Goal: Transaction & Acquisition: Purchase product/service

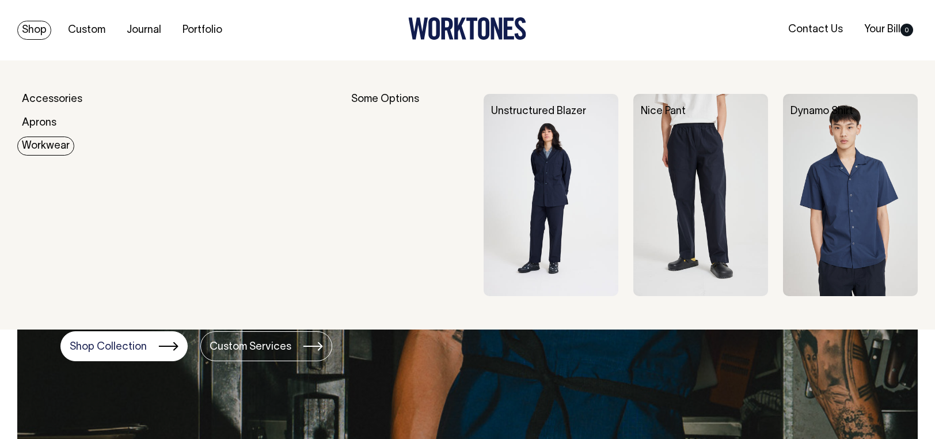
click at [45, 148] on link "Workwear" at bounding box center [45, 145] width 57 height 19
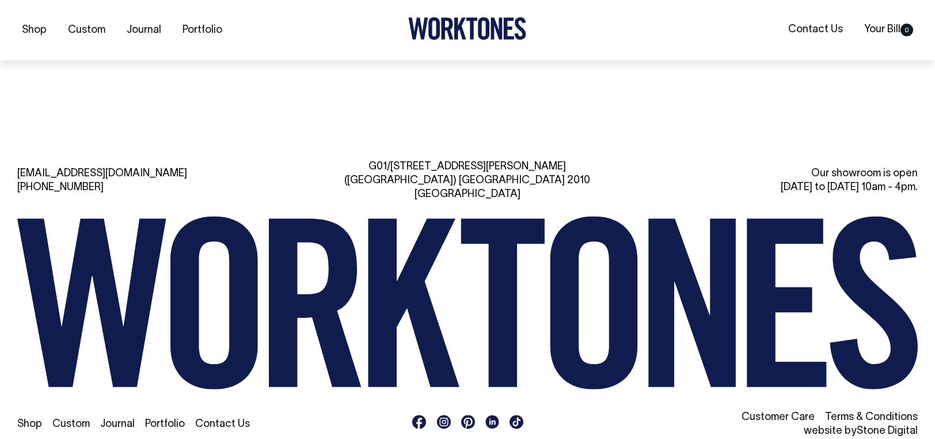
scroll to position [1183, 0]
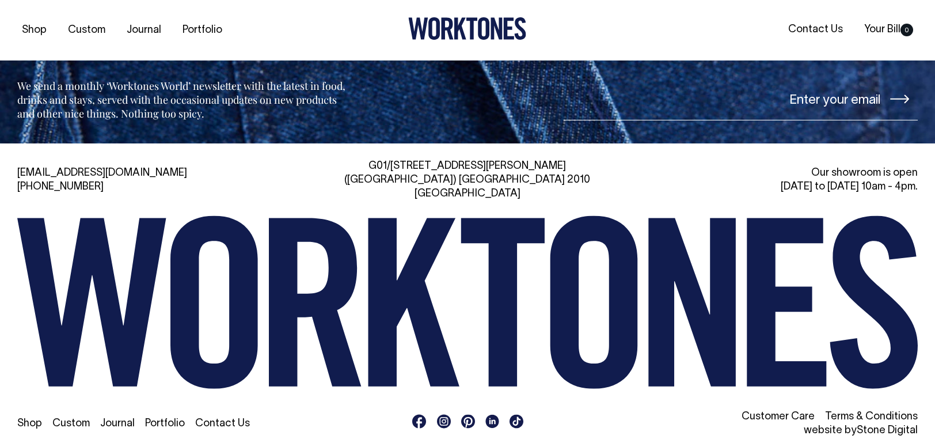
click at [30, 418] on link "Shop" at bounding box center [29, 423] width 25 height 10
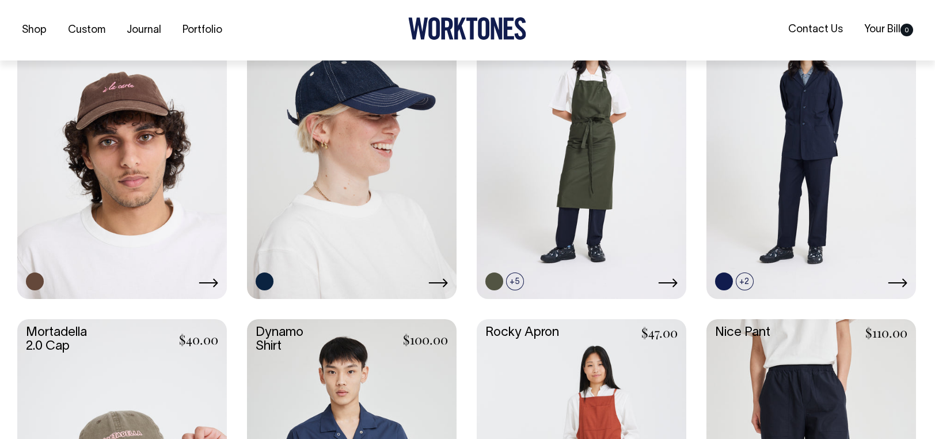
scroll to position [691, 0]
click at [150, 175] on link at bounding box center [121, 140] width 209 height 312
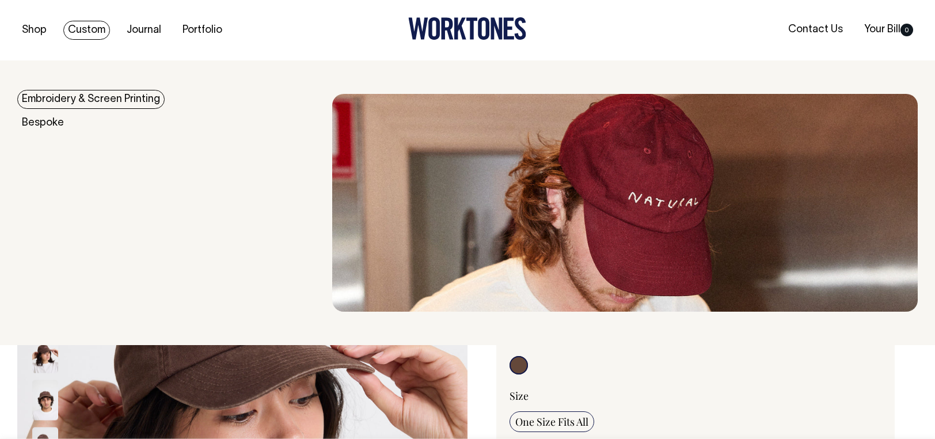
click at [58, 98] on link "Embroidery & Screen Printing" at bounding box center [90, 99] width 147 height 19
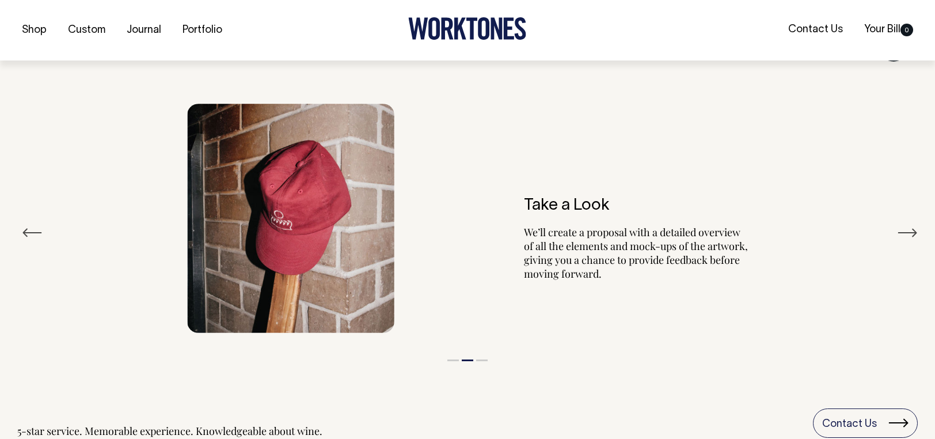
scroll to position [1309, 0]
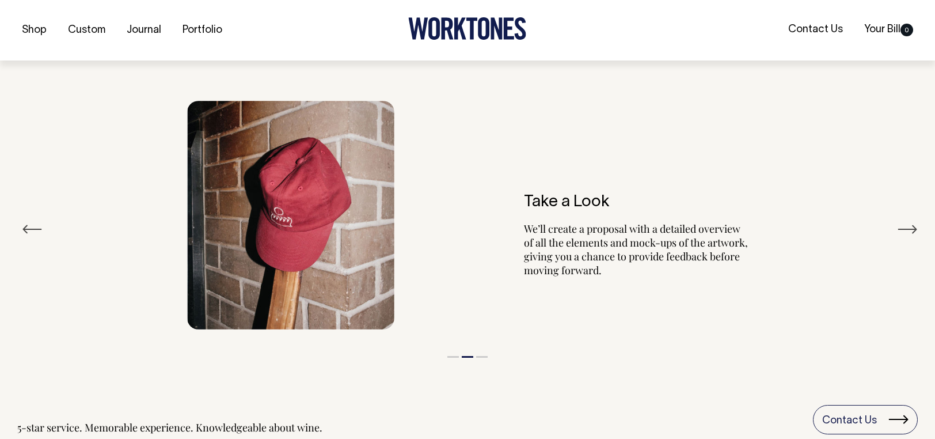
click at [897, 227] on button "Next" at bounding box center [907, 228] width 21 height 17
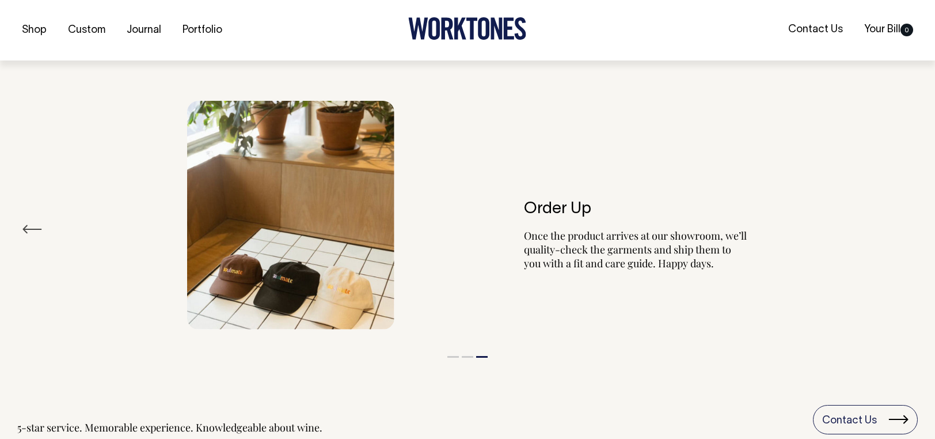
click at [307, 287] on img at bounding box center [290, 215] width 207 height 229
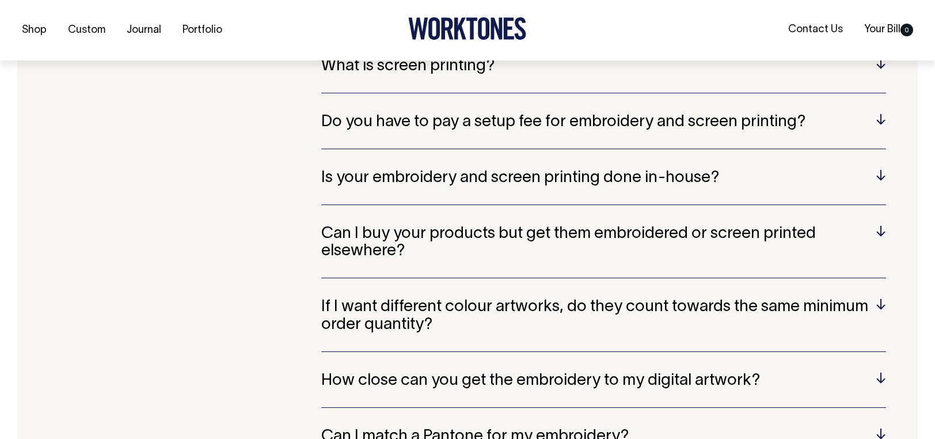
scroll to position [2345, 0]
click at [881, 117] on h5 "Do you have to pay a setup fee for embroidery and screen printing?" at bounding box center [603, 122] width 565 height 18
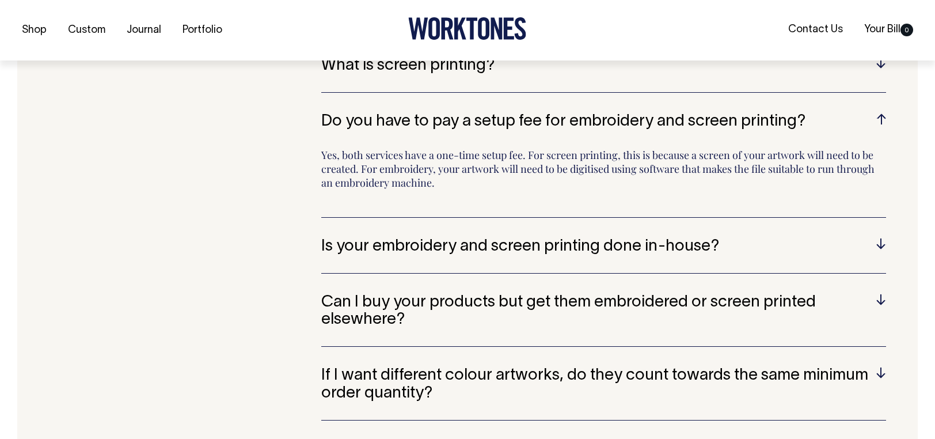
click at [877, 239] on h5 "Is your embroidery and screen printing done in-house?" at bounding box center [603, 247] width 565 height 18
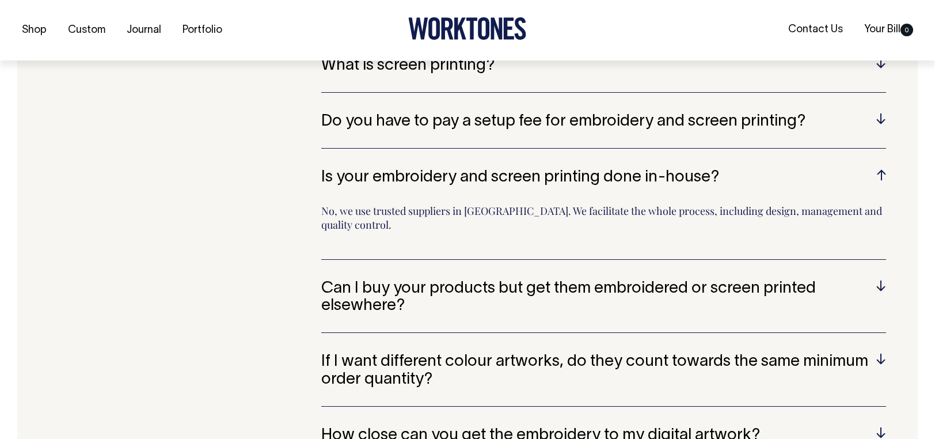
click at [869, 285] on h5 "Can I buy your products but get them embroidered or screen printed elsewhere?" at bounding box center [603, 298] width 565 height 36
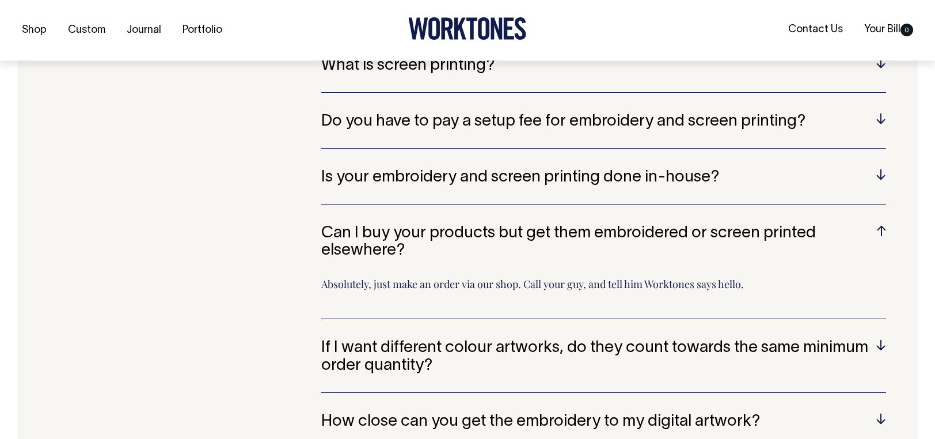
click at [866, 344] on h5 "If I want different colour artworks, do they count towards the same minimum ord…" at bounding box center [603, 357] width 565 height 36
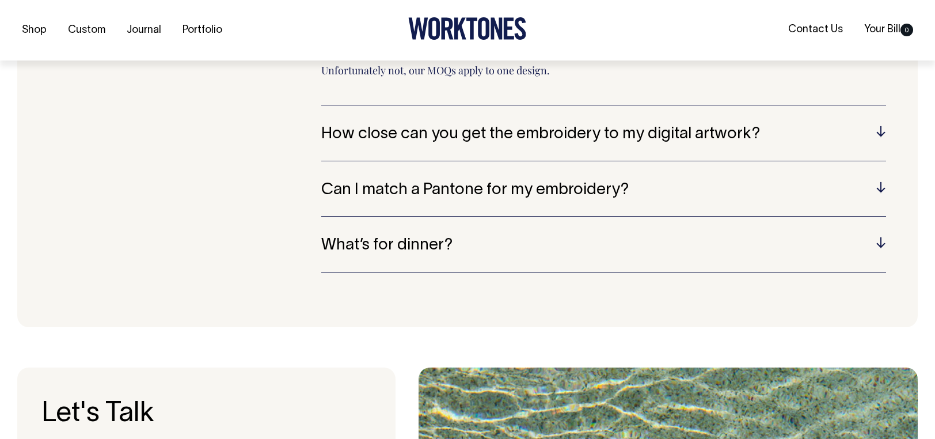
scroll to position [2633, 0]
click at [796, 143] on div "How close can you get the embroidery to my digital artwork? The process of embr…" at bounding box center [603, 143] width 565 height 36
click at [878, 128] on h5 "How close can you get the embroidery to my digital artwork?" at bounding box center [603, 134] width 565 height 18
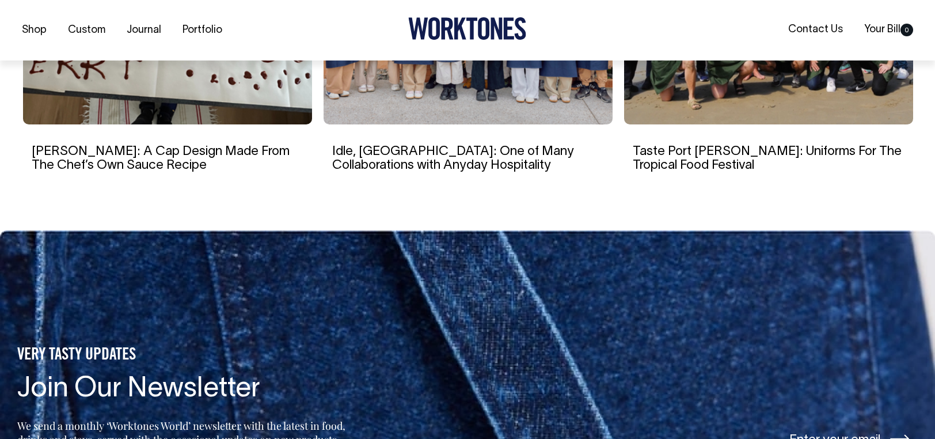
scroll to position [3726, 0]
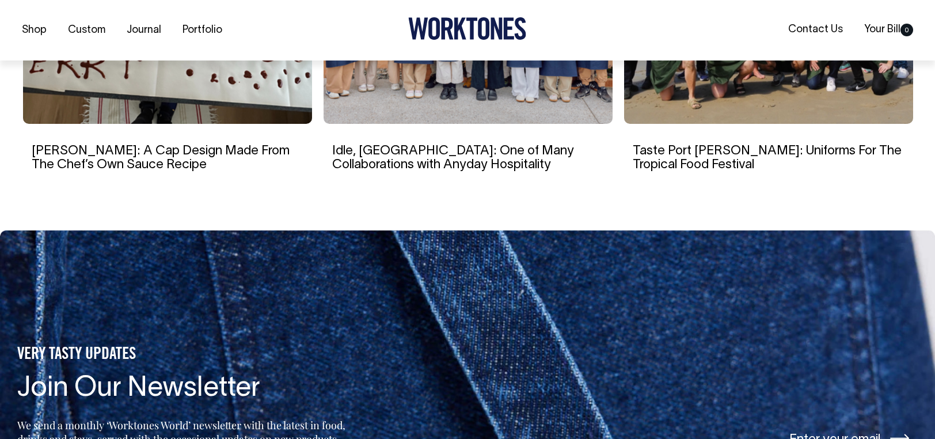
click at [160, 87] on img at bounding box center [167, 14] width 289 height 219
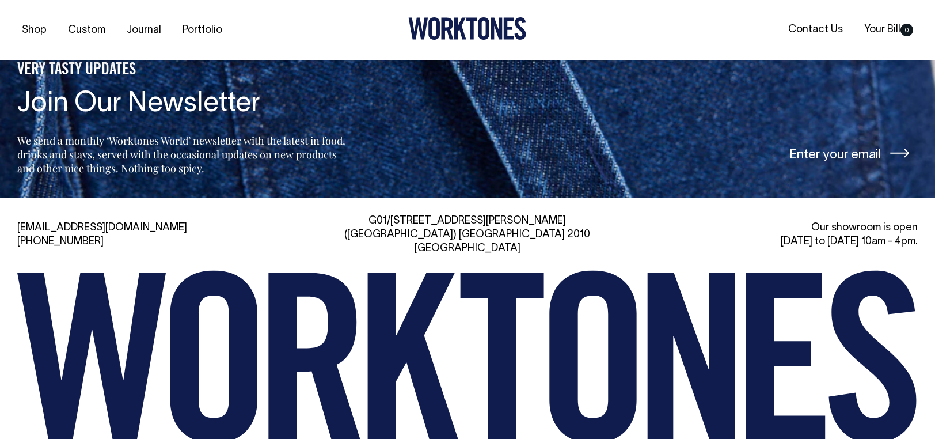
scroll to position [5023, 0]
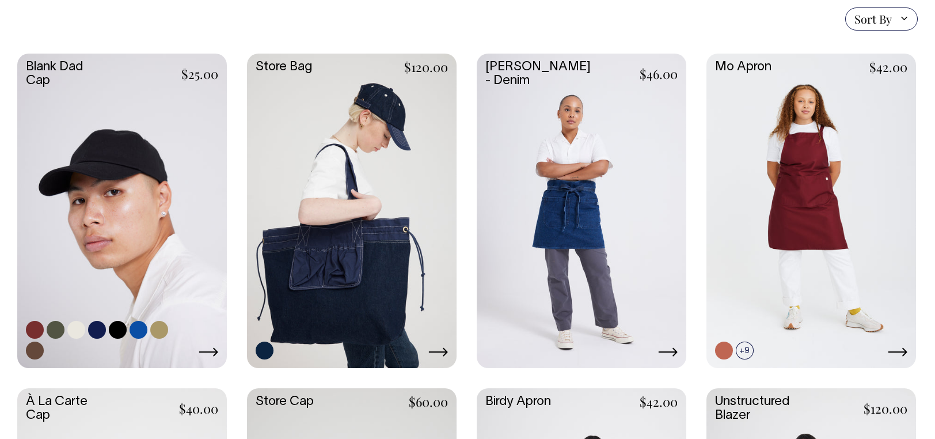
click at [146, 243] on link at bounding box center [121, 210] width 209 height 312
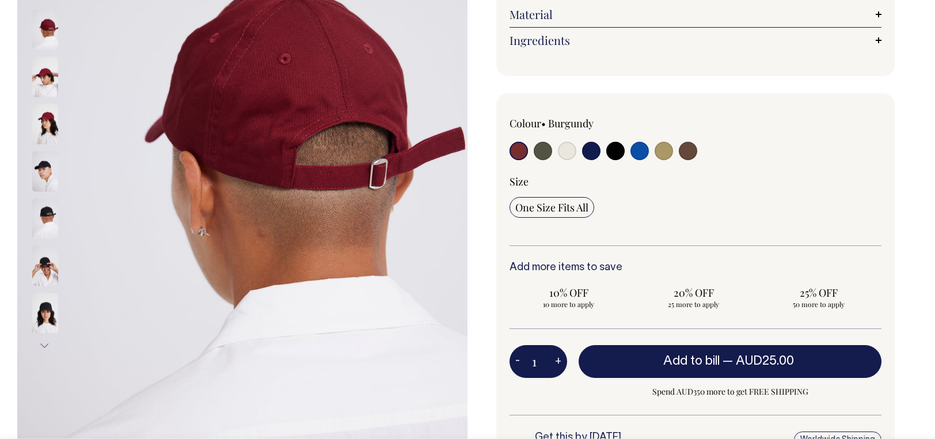
scroll to position [230, 0]
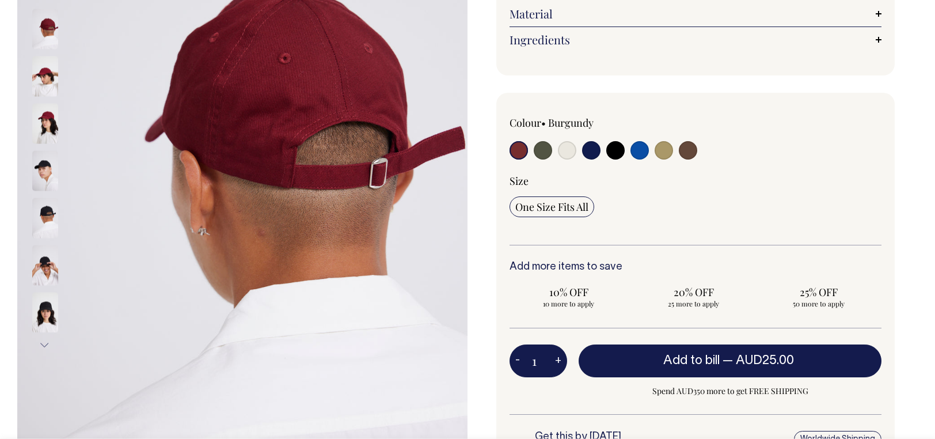
click at [691, 144] on input "radio" at bounding box center [688, 150] width 18 height 18
radio input "true"
select select "Espresso"
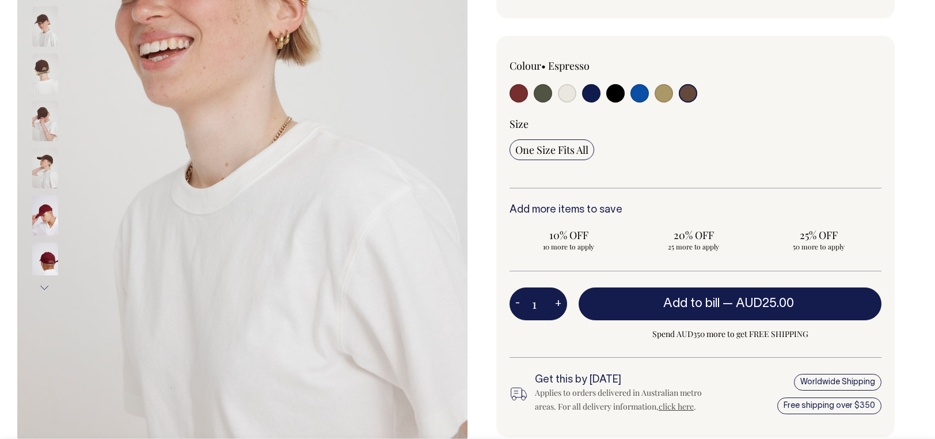
scroll to position [288, 0]
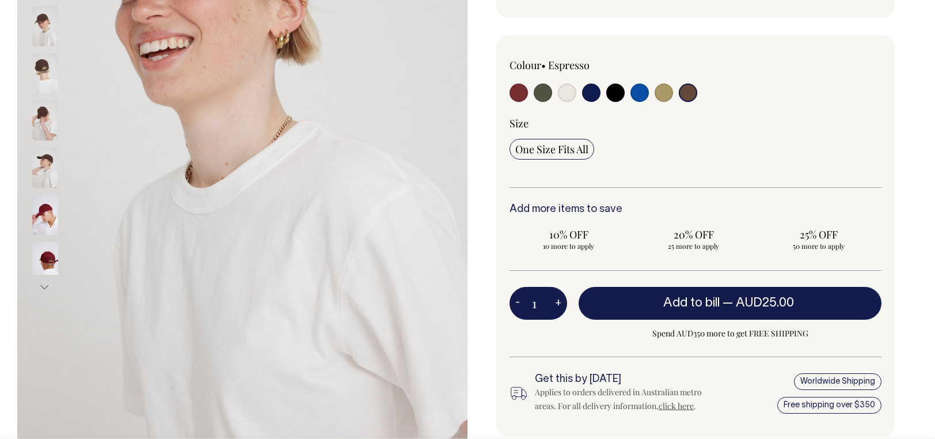
click at [661, 93] on input "radio" at bounding box center [663, 92] width 18 height 18
radio input "true"
select select "Washed Khaki"
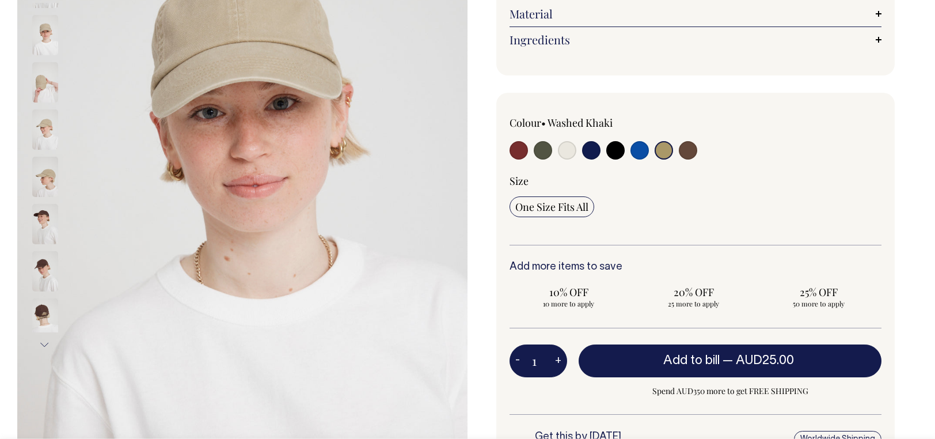
scroll to position [230, 0]
click at [638, 148] on input "radio" at bounding box center [639, 150] width 18 height 18
radio input "true"
select select "Worker Blue"
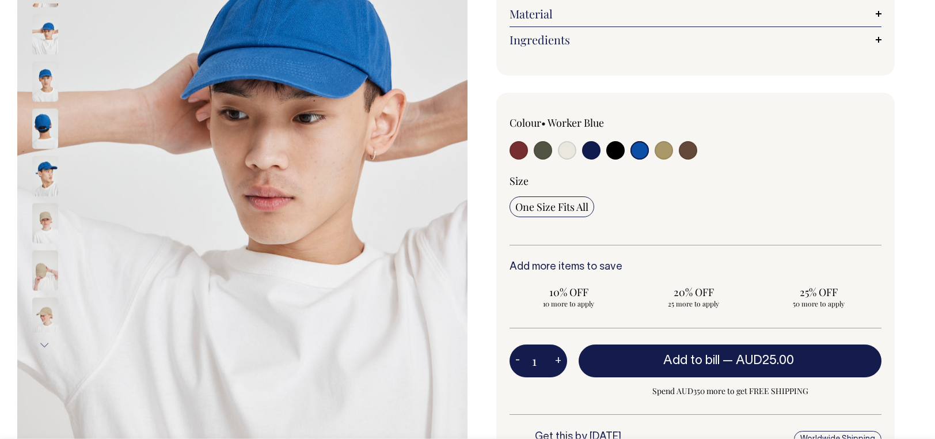
click at [617, 149] on input "radio" at bounding box center [615, 150] width 18 height 18
radio input "true"
select select "Black"
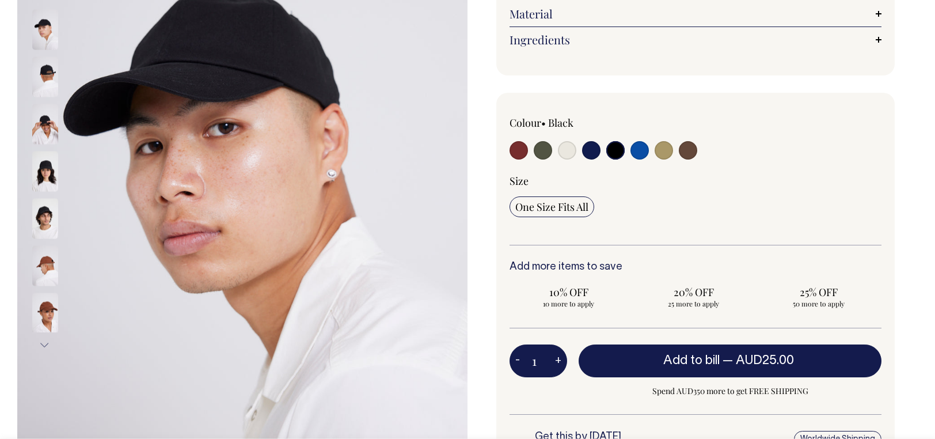
click at [595, 151] on input "radio" at bounding box center [591, 150] width 18 height 18
radio input "true"
select select "Dark Navy"
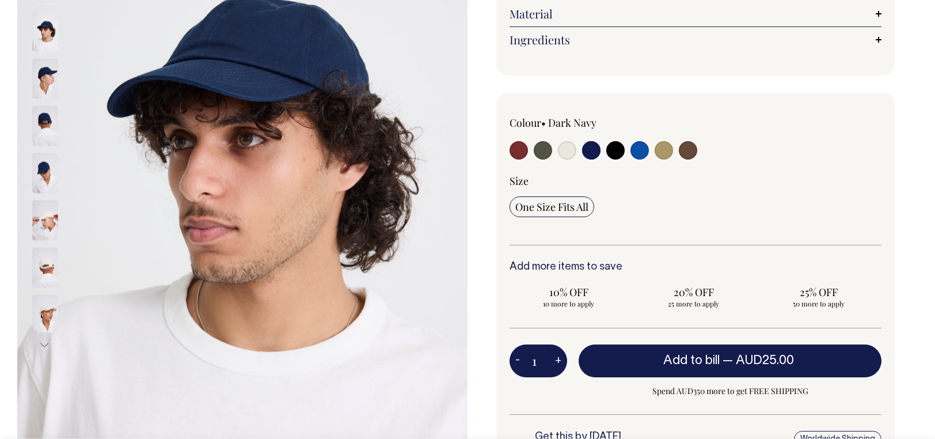
click at [563, 146] on input "radio" at bounding box center [567, 150] width 18 height 18
radio input "true"
select select "Natural"
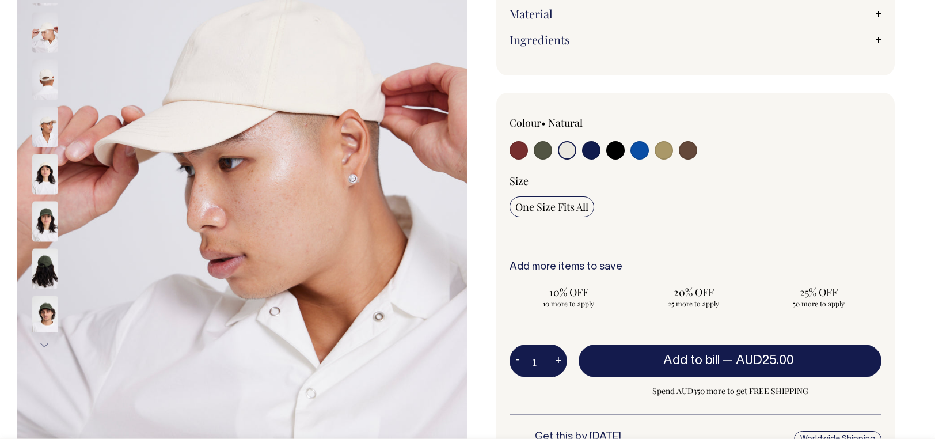
click at [536, 148] on input "radio" at bounding box center [543, 150] width 18 height 18
radio input "true"
select select "Olive"
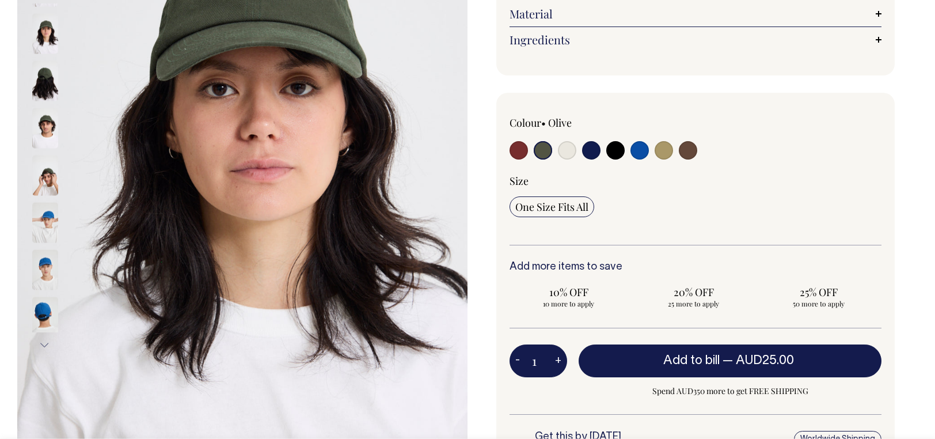
click at [522, 148] on input "radio" at bounding box center [518, 150] width 18 height 18
radio input "true"
select select "Burgundy"
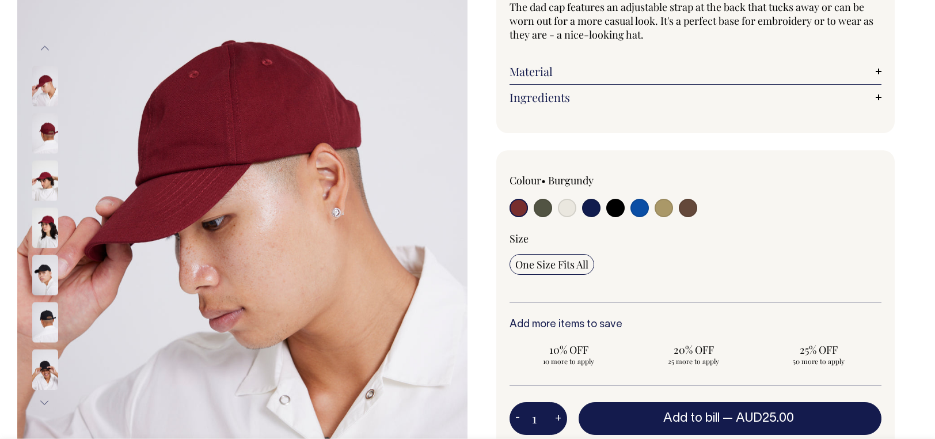
scroll to position [173, 0]
click at [545, 212] on input "radio" at bounding box center [543, 208] width 18 height 18
radio input "true"
select select "Olive"
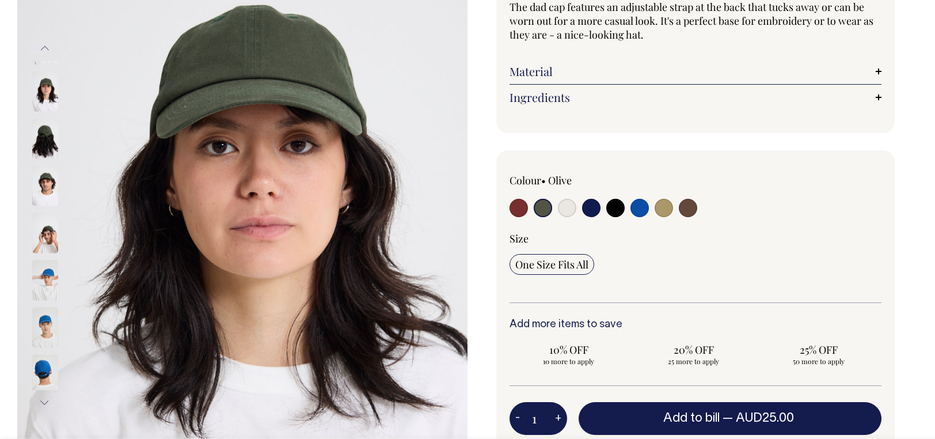
click at [569, 211] on input "radio" at bounding box center [567, 208] width 18 height 18
radio input "true"
select select "Natural"
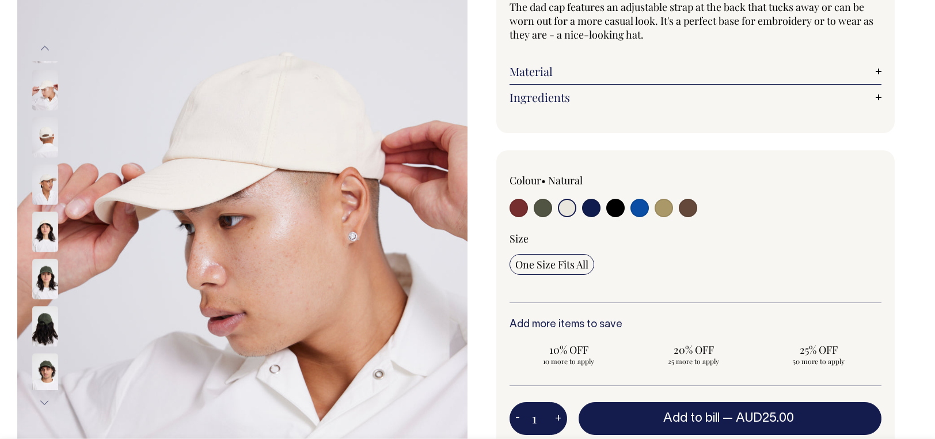
click at [592, 211] on input "radio" at bounding box center [591, 208] width 18 height 18
radio input "true"
select select "Dark Navy"
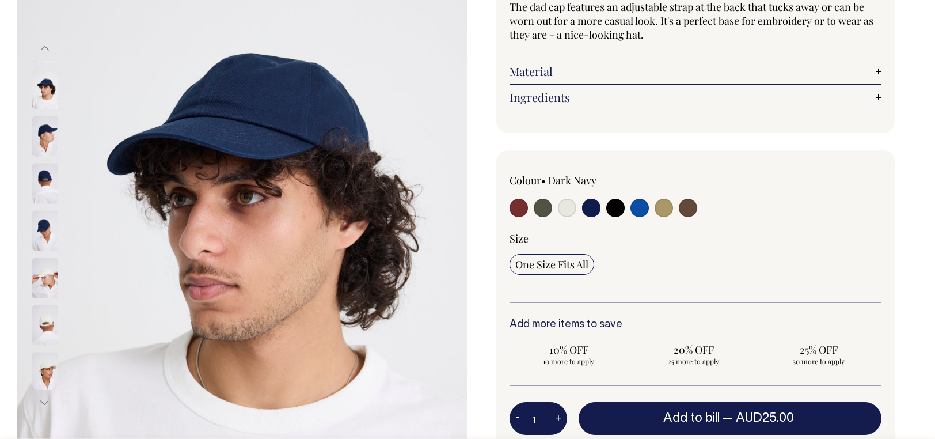
click at [612, 211] on input "radio" at bounding box center [615, 208] width 18 height 18
radio input "true"
select select "Black"
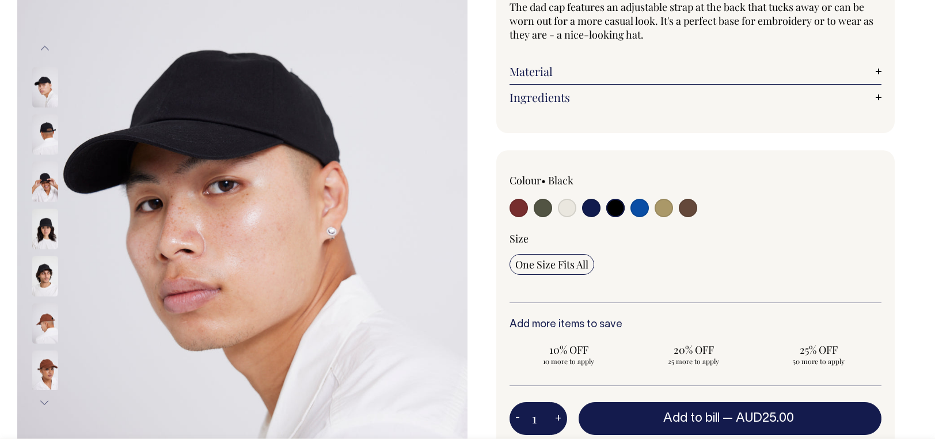
click at [638, 208] on input "radio" at bounding box center [639, 208] width 18 height 18
radio input "true"
select select "Worker Blue"
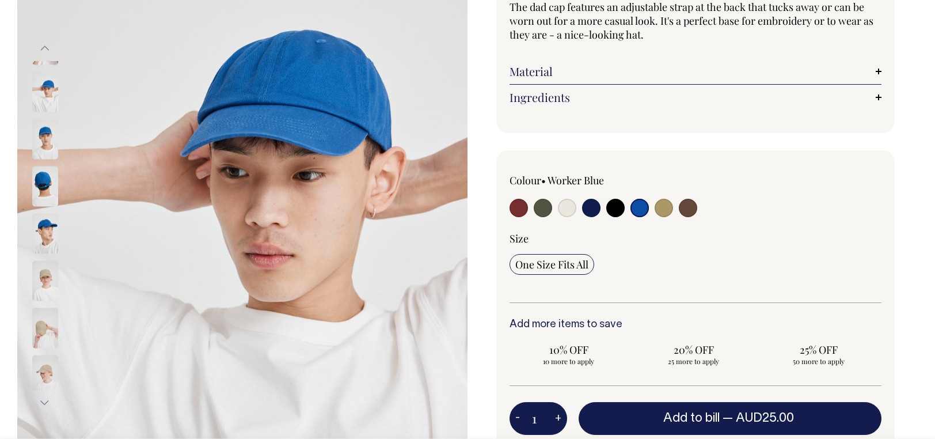
click at [666, 207] on input "radio" at bounding box center [663, 208] width 18 height 18
radio input "true"
select select "Washed Khaki"
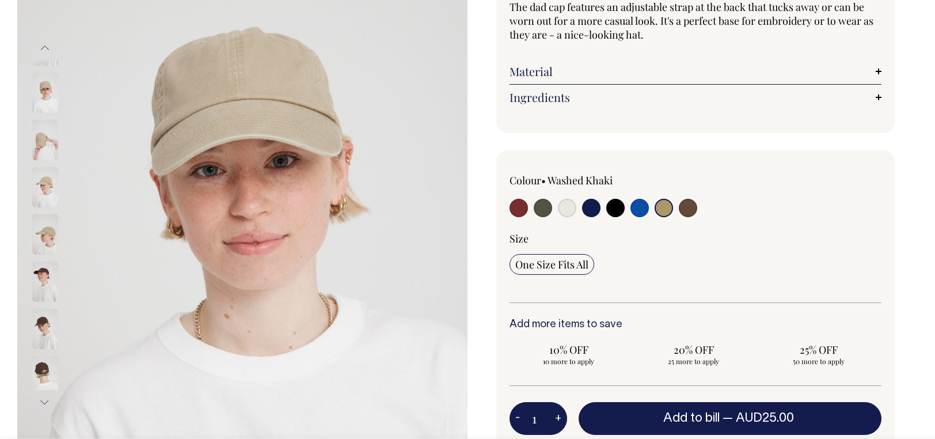
click at [688, 209] on input "radio" at bounding box center [688, 208] width 18 height 18
radio input "true"
select select "Espresso"
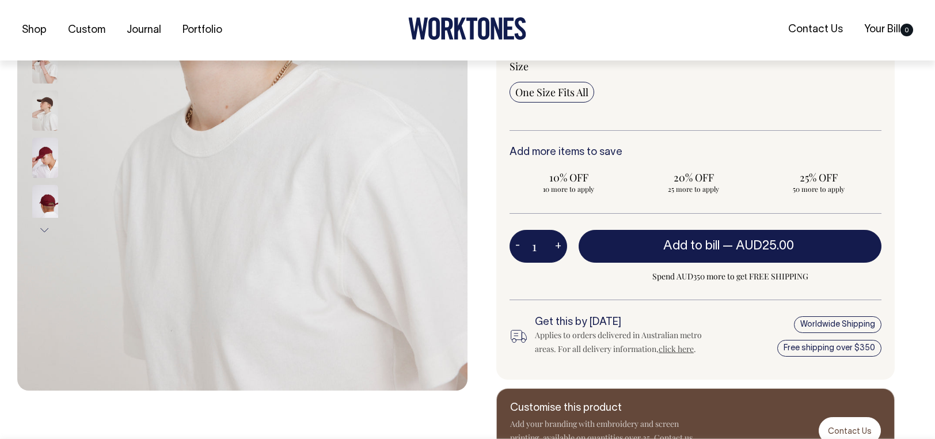
scroll to position [345, 0]
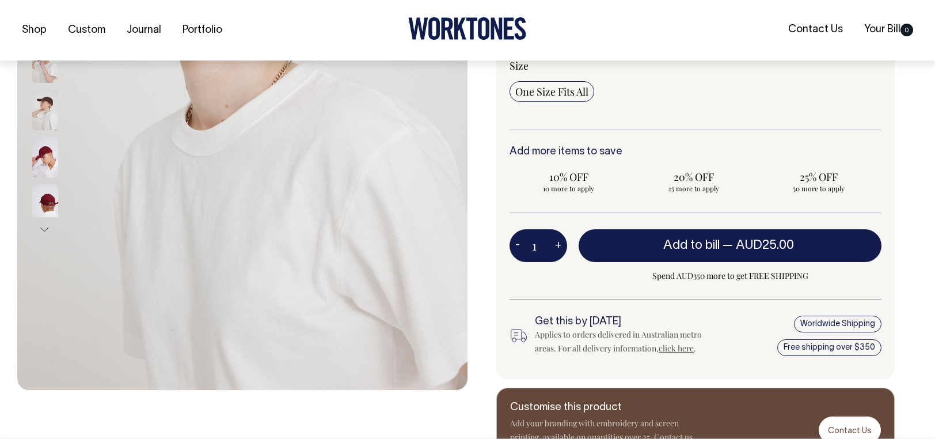
click at [557, 243] on button "+" at bounding box center [558, 245] width 18 height 23
type input "2"
click at [557, 243] on button "+" at bounding box center [558, 245] width 18 height 23
type input "3"
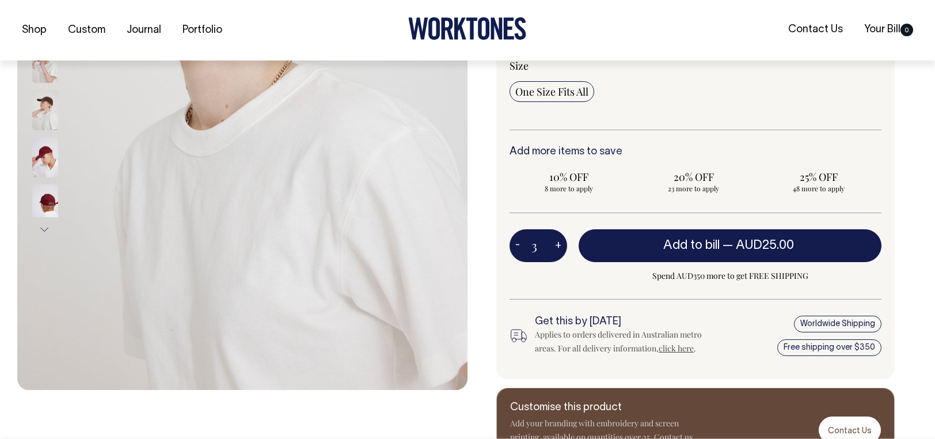
type input "3"
click at [557, 243] on button "+" at bounding box center [558, 245] width 18 height 23
type input "4"
click at [557, 243] on button "+" at bounding box center [558, 245] width 18 height 23
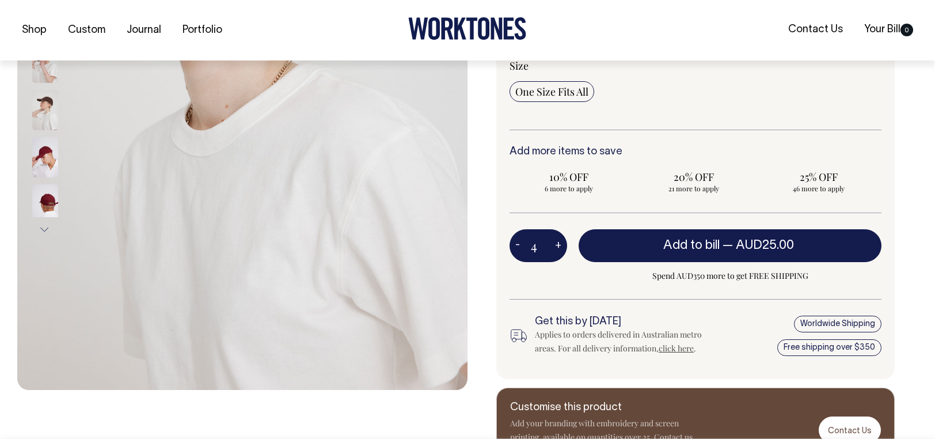
type input "5"
click at [557, 243] on button "+" at bounding box center [558, 245] width 18 height 23
type input "6"
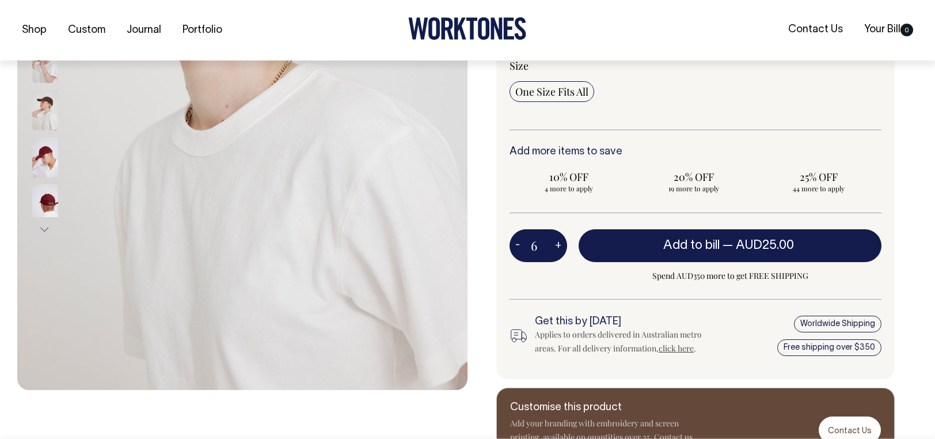
click at [557, 243] on button "+" at bounding box center [558, 245] width 18 height 23
type input "7"
click at [557, 243] on button "+" at bounding box center [558, 245] width 18 height 23
type input "8"
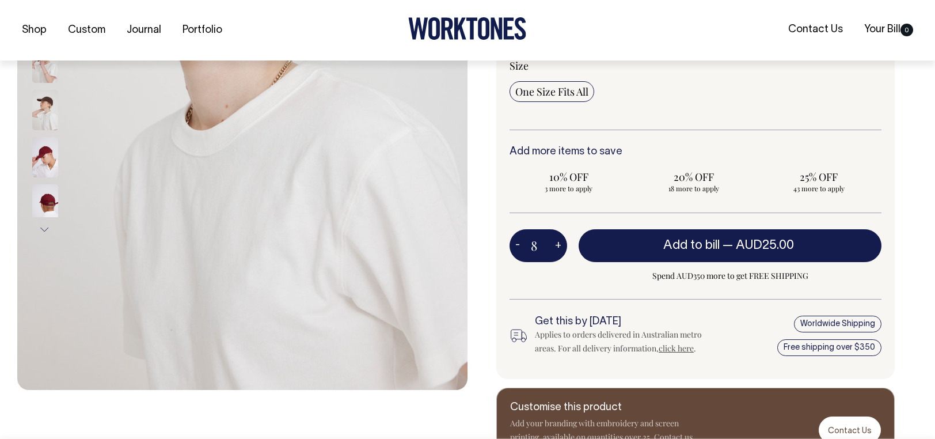
type input "8"
click at [557, 243] on button "+" at bounding box center [558, 245] width 18 height 23
type input "9"
click at [556, 243] on button "+" at bounding box center [558, 245] width 18 height 23
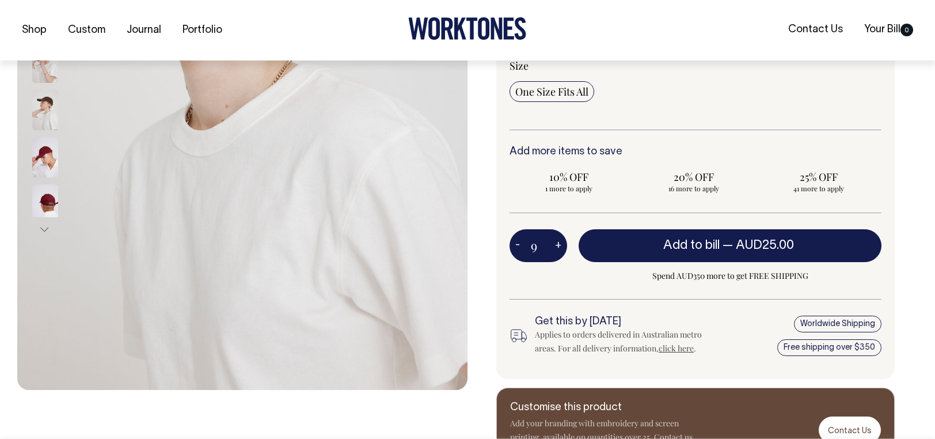
type input "10"
radio input "true"
type input "10"
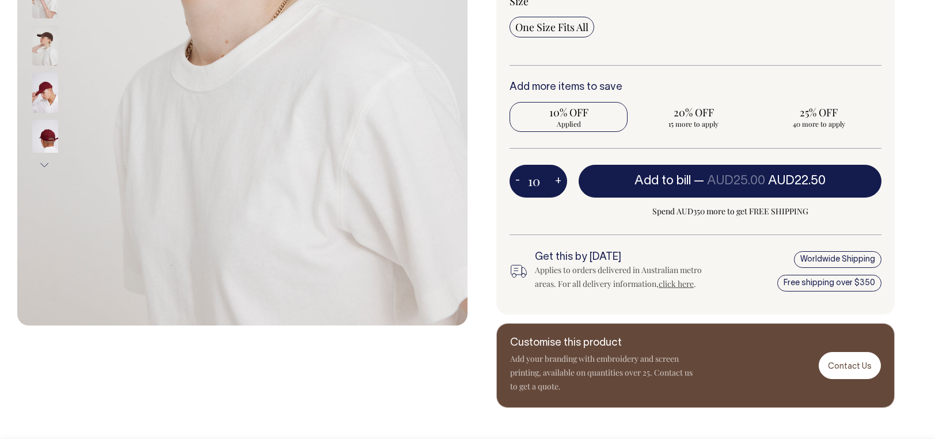
scroll to position [410, 0]
click at [843, 368] on link "Contact Us" at bounding box center [849, 365] width 62 height 27
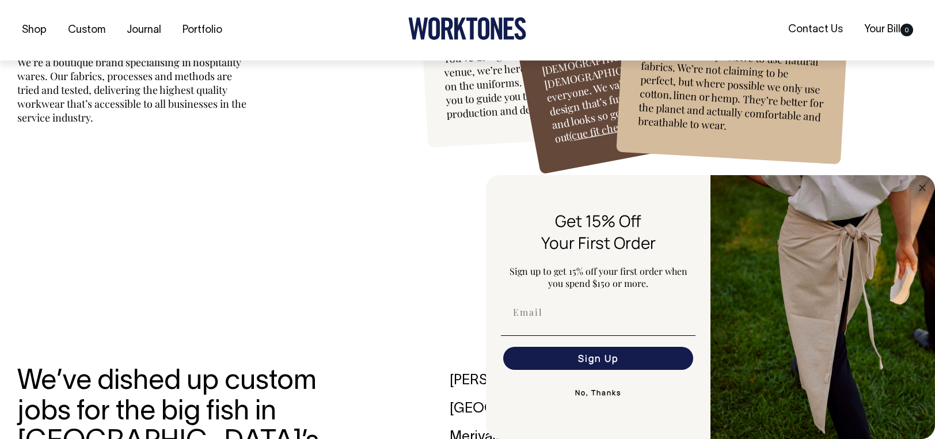
scroll to position [3199, 0]
click at [912, 164] on div "Why Worktones? We’re a boutique brand specialising in hospitality wares. Our fa…" at bounding box center [467, 64] width 935 height 288
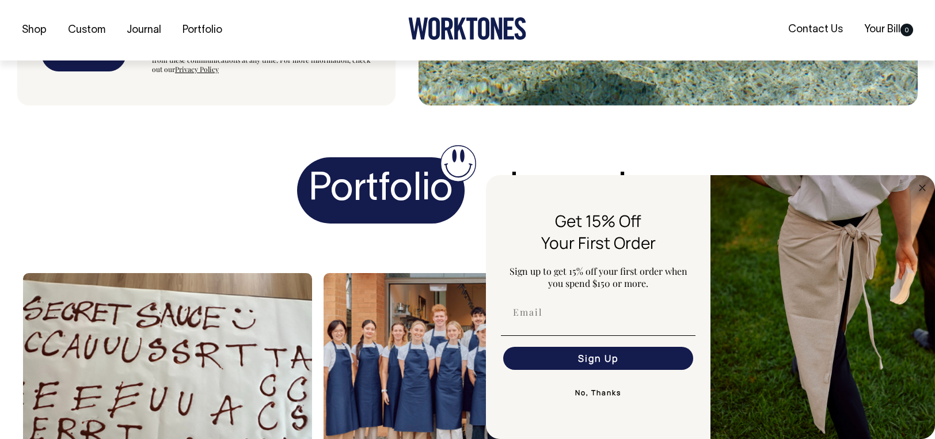
scroll to position [4289, 0]
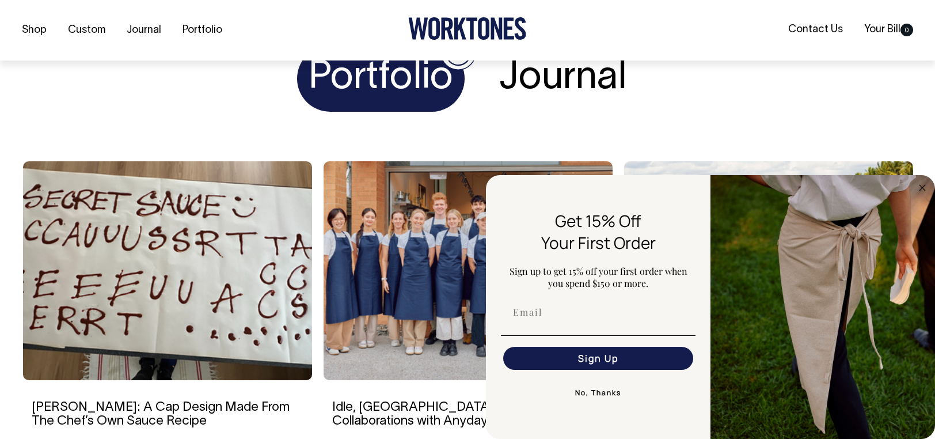
click at [394, 89] on h4 "Portfolio" at bounding box center [380, 78] width 167 height 66
click at [527, 93] on h4 "Journal" at bounding box center [562, 78] width 151 height 66
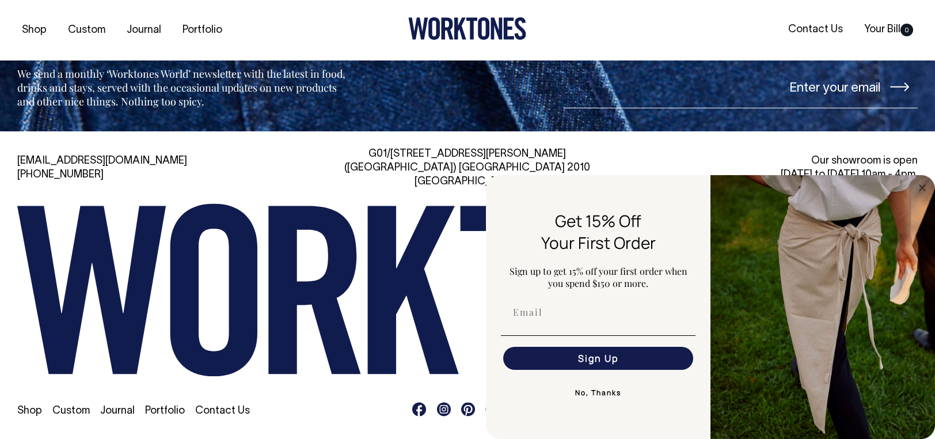
scroll to position [4897, 0]
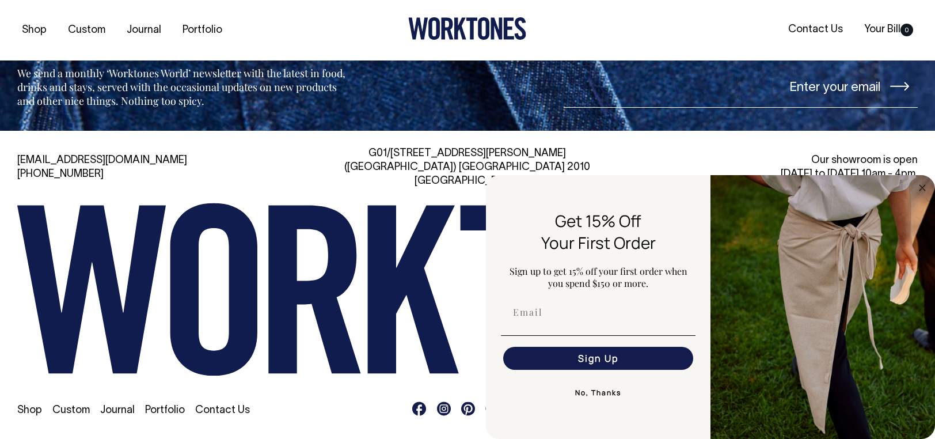
click at [585, 390] on button "No, Thanks" at bounding box center [598, 392] width 195 height 23
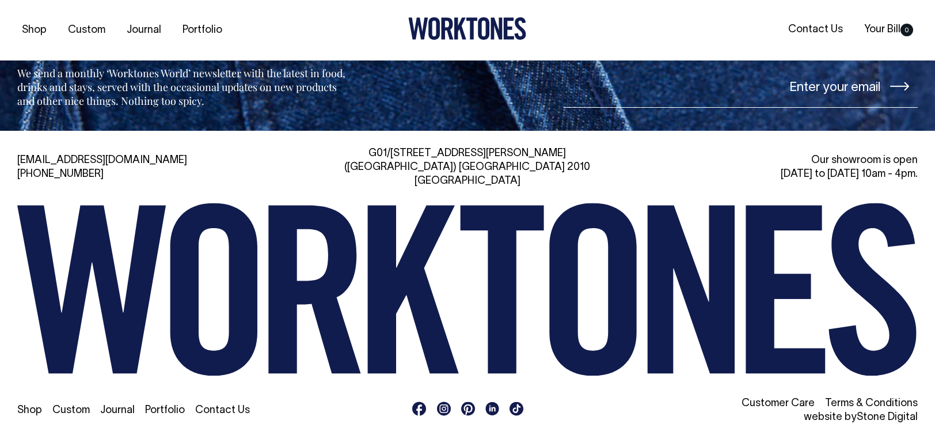
click at [150, 407] on link "Portfolio" at bounding box center [165, 410] width 40 height 10
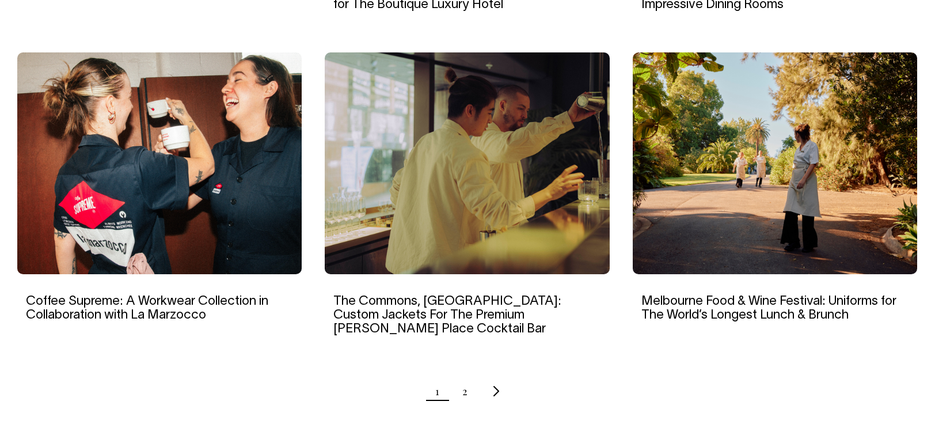
scroll to position [1094, 0]
click at [771, 211] on img at bounding box center [775, 163] width 284 height 222
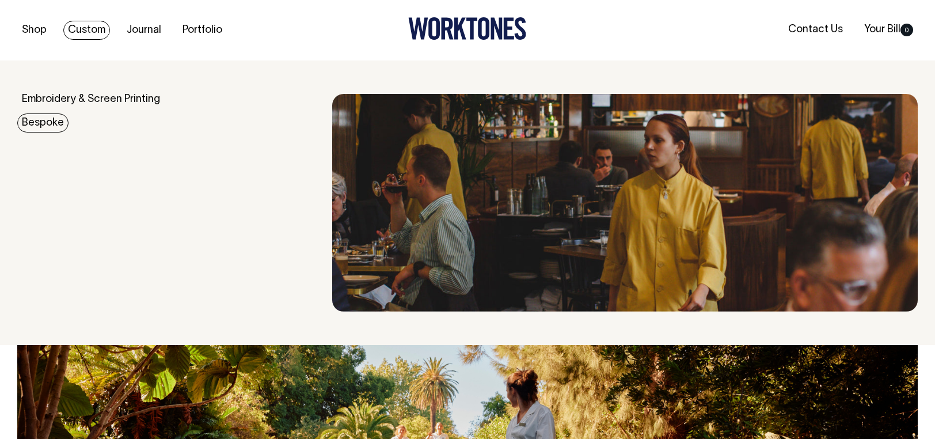
click at [46, 124] on link "Bespoke" at bounding box center [42, 122] width 51 height 19
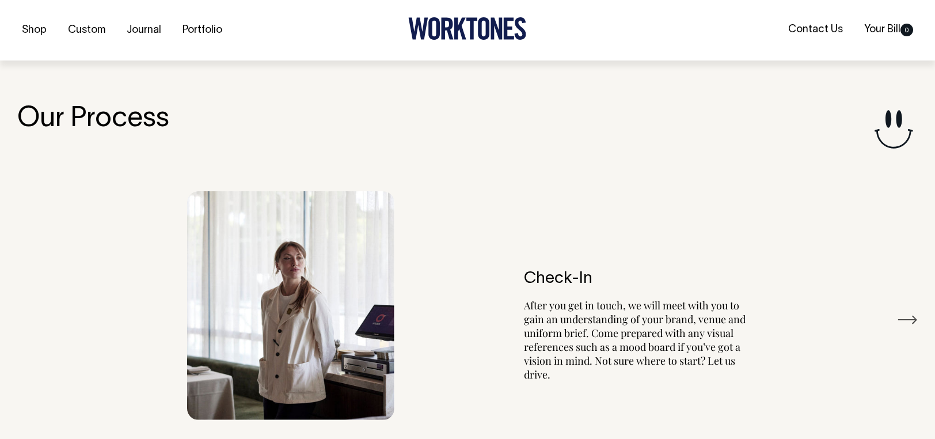
scroll to position [1955, 0]
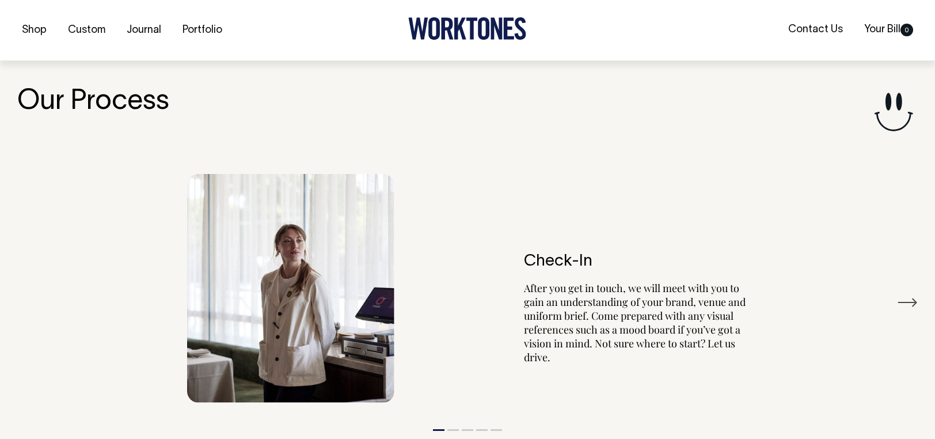
click at [908, 300] on button "Next" at bounding box center [907, 302] width 21 height 17
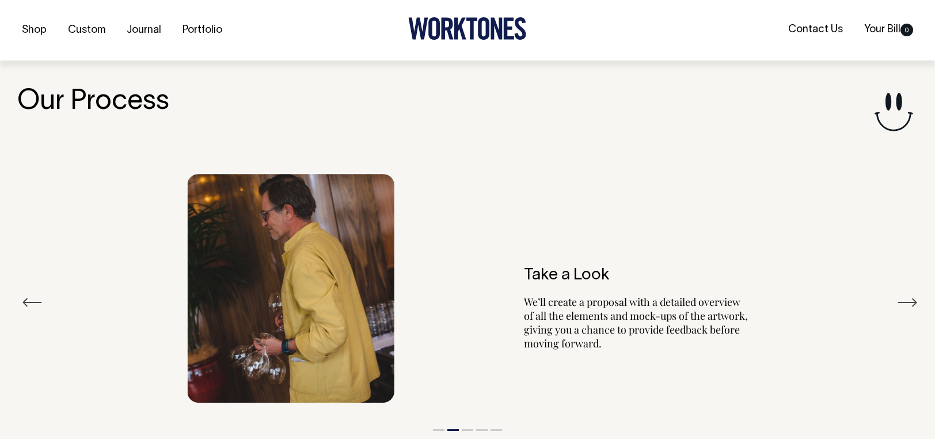
click at [908, 299] on button "Next" at bounding box center [907, 302] width 21 height 17
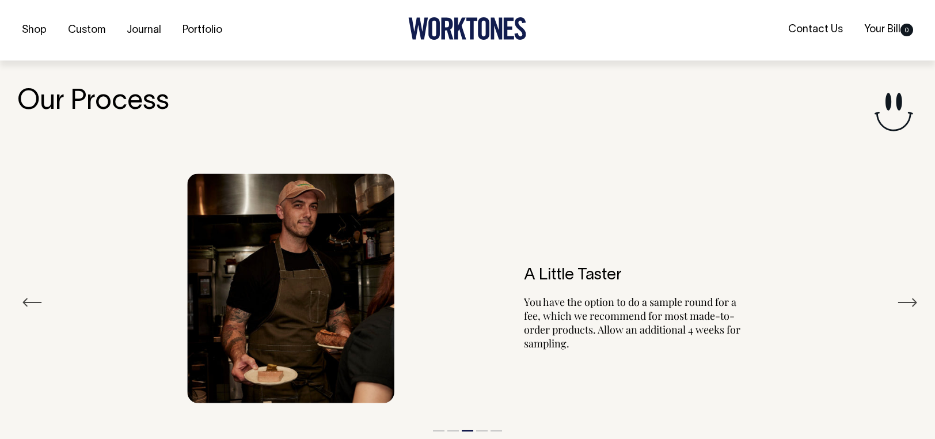
click at [906, 299] on button "Next" at bounding box center [907, 302] width 21 height 17
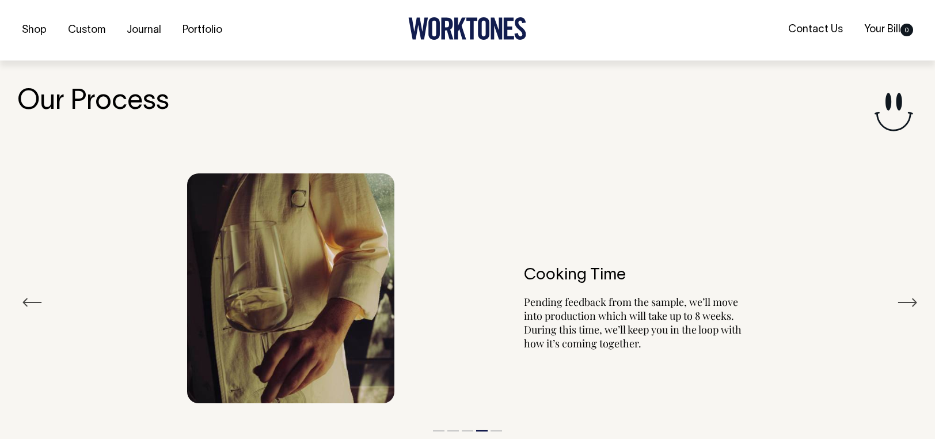
click at [906, 299] on button "Next" at bounding box center [907, 302] width 21 height 17
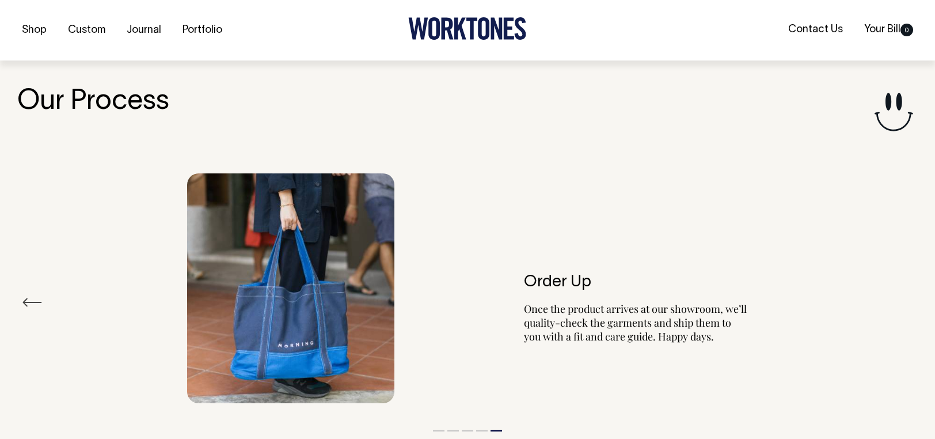
click at [31, 296] on button "Previous" at bounding box center [32, 302] width 21 height 17
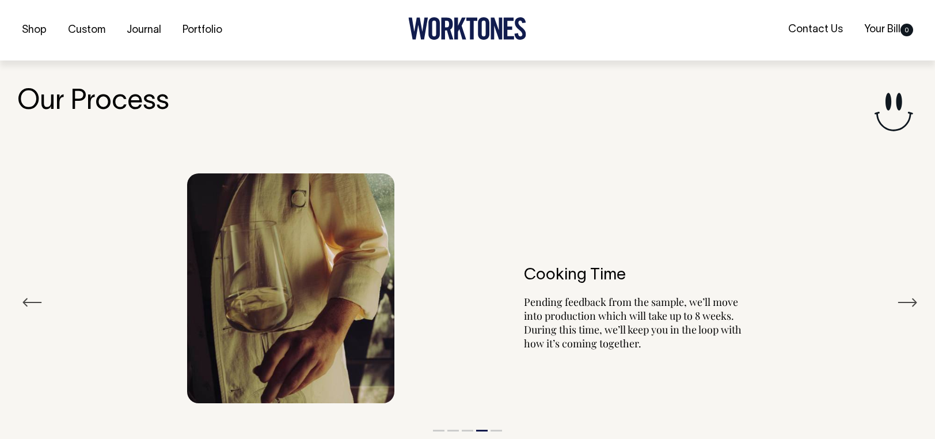
click at [31, 294] on button "Previous" at bounding box center [32, 302] width 21 height 17
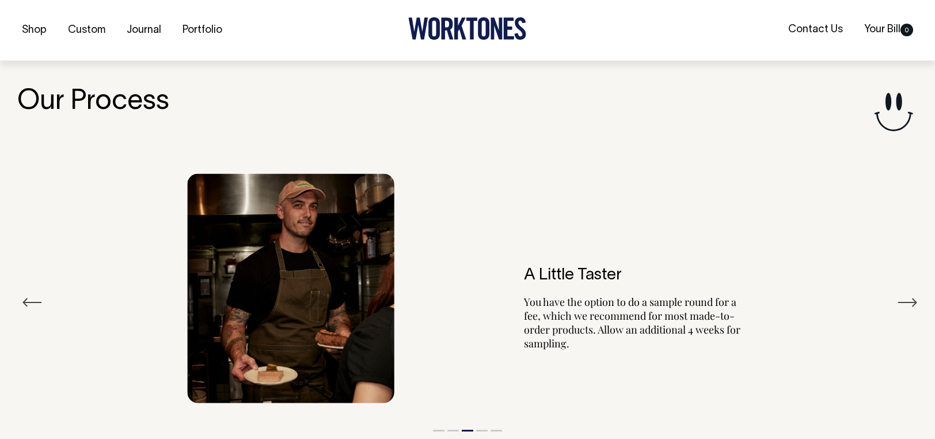
click at [30, 294] on button "Previous" at bounding box center [32, 302] width 21 height 17
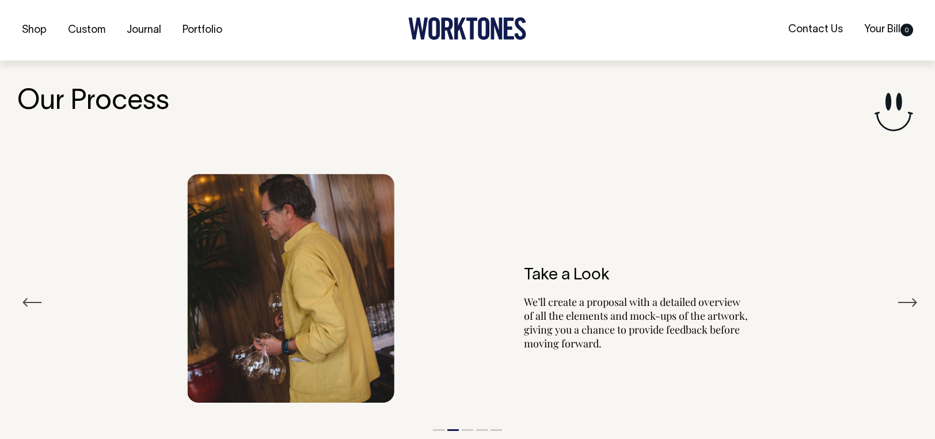
click at [29, 288] on div "Take a Look We’ll create a proposal with a detailed overview of all the element…" at bounding box center [467, 288] width 900 height 263
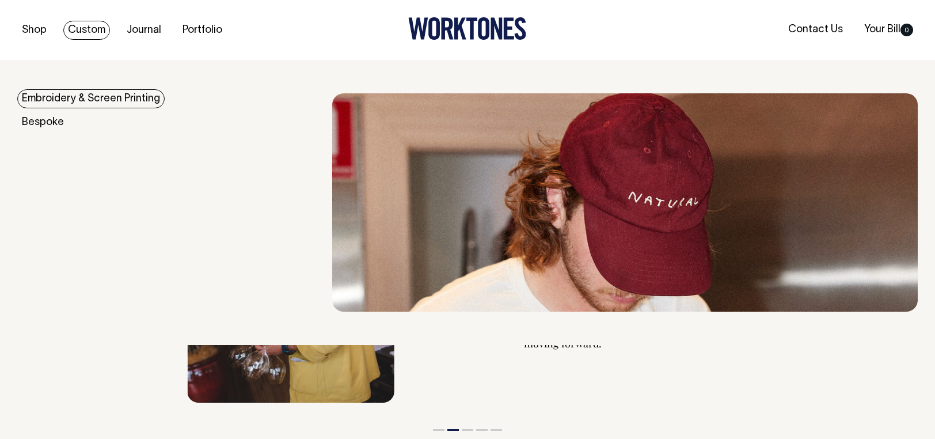
click at [86, 102] on link "Embroidery & Screen Printing" at bounding box center [90, 98] width 147 height 19
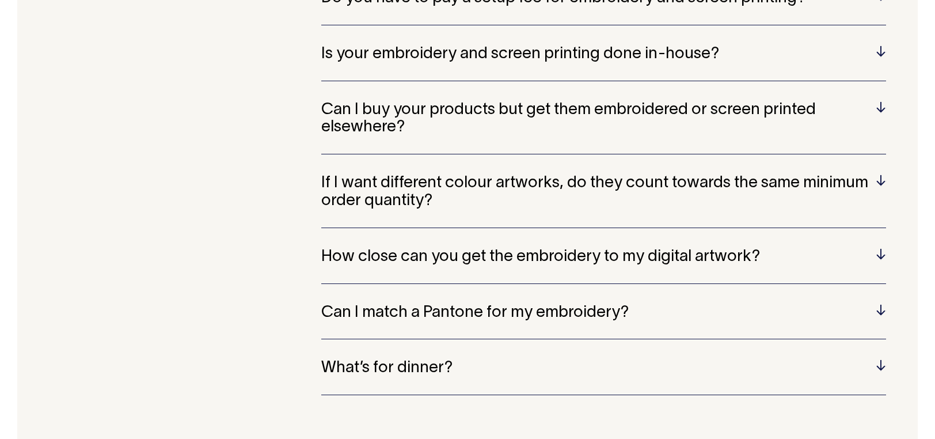
scroll to position [2468, 0]
